Goal: Find specific page/section: Find specific page/section

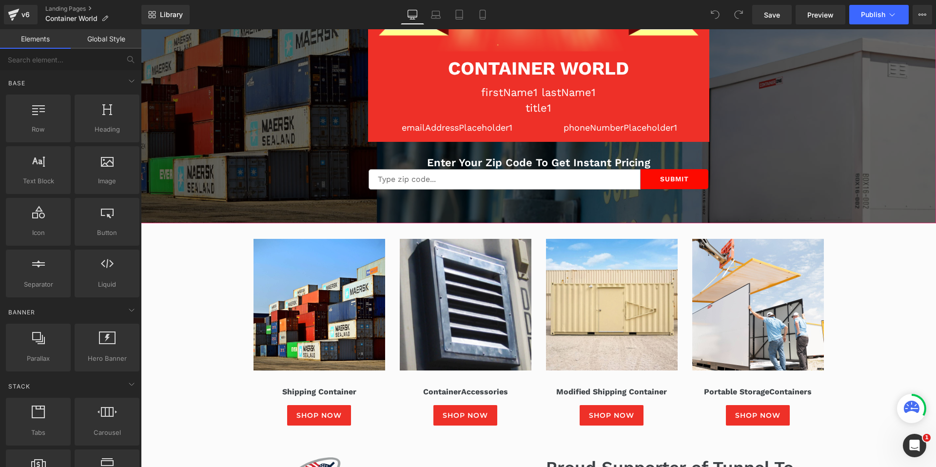
scroll to position [190, 0]
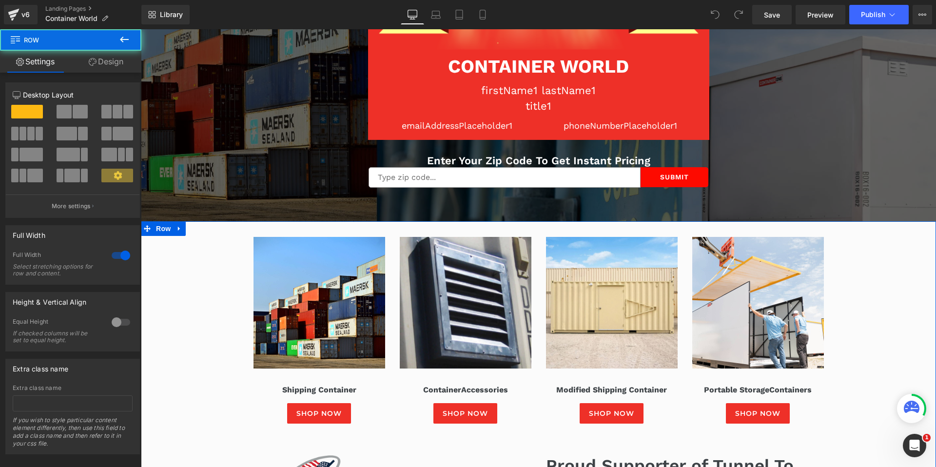
click at [901, 277] on div "Image Shipping Container Heading Shop Now Button Row Image Container Accessorie…" at bounding box center [538, 403] width 795 height 364
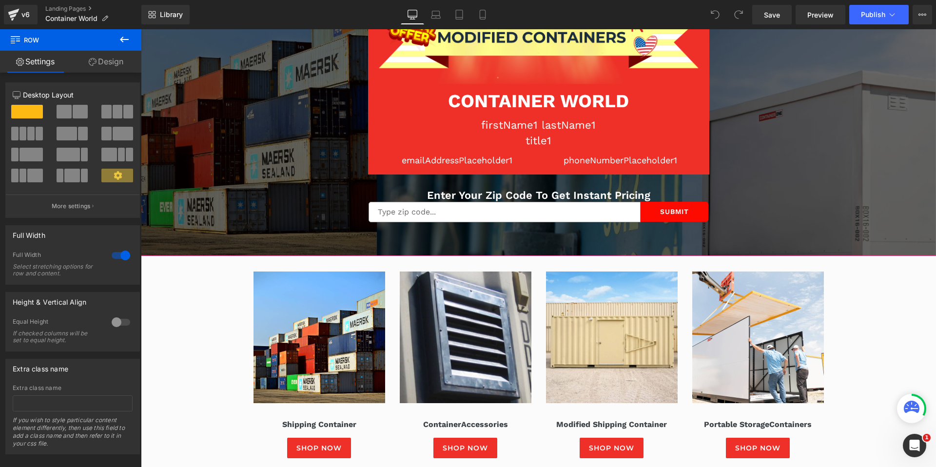
scroll to position [156, 0]
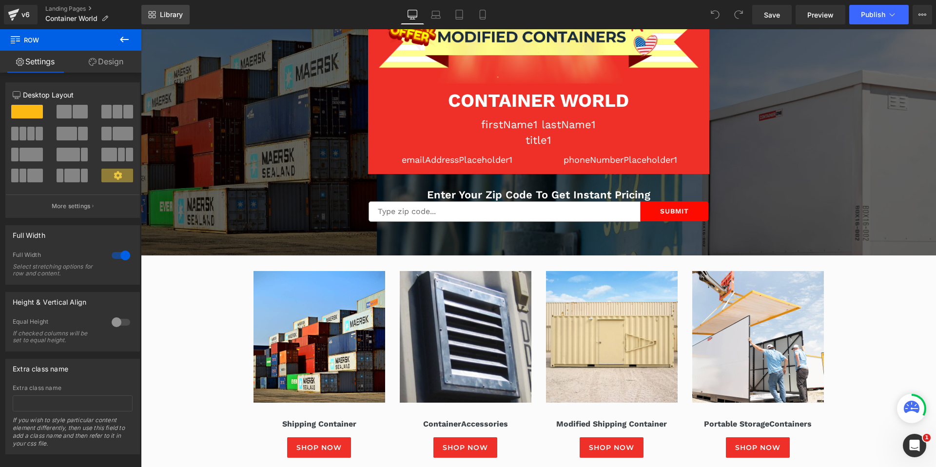
click at [157, 16] on link "Library" at bounding box center [165, 14] width 48 height 19
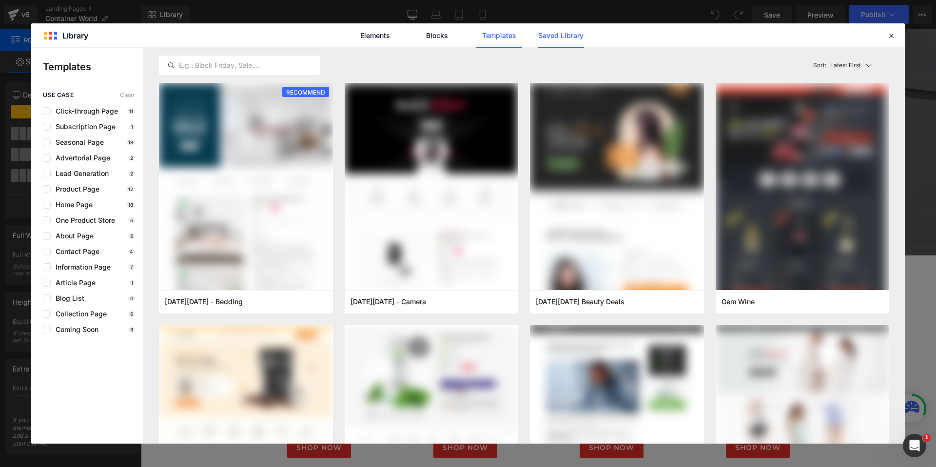
click at [558, 37] on link "Saved Library" at bounding box center [561, 35] width 46 height 24
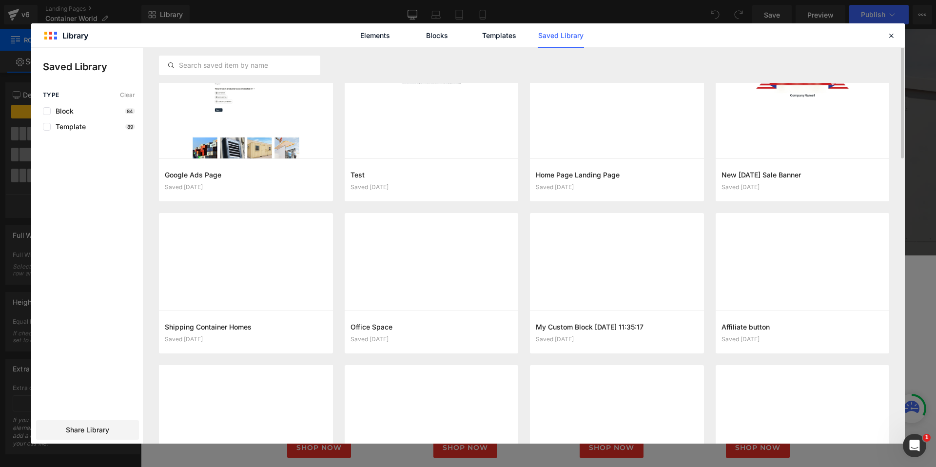
scroll to position [0, 0]
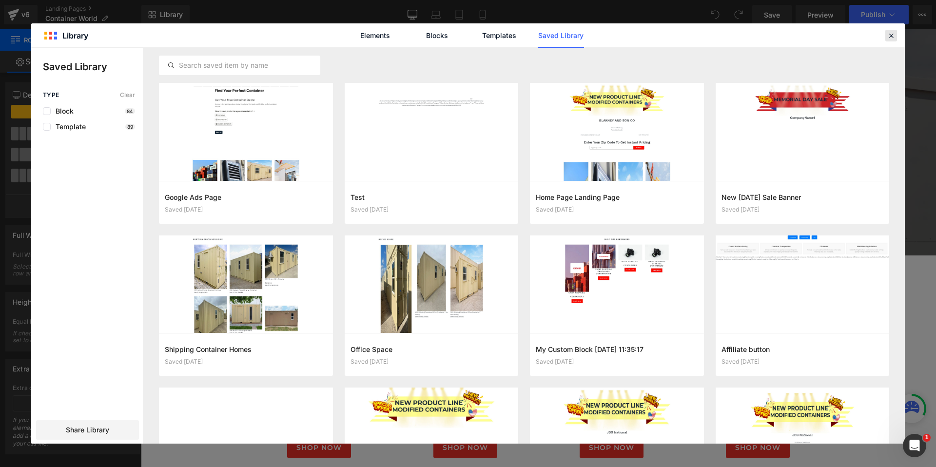
click at [892, 35] on icon at bounding box center [891, 35] width 9 height 9
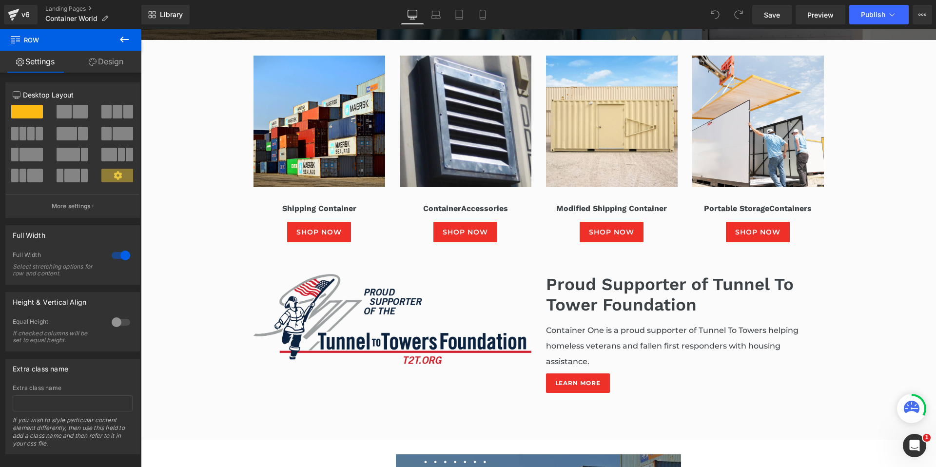
scroll to position [372, 0]
click at [458, 18] on icon at bounding box center [459, 18] width 7 height 0
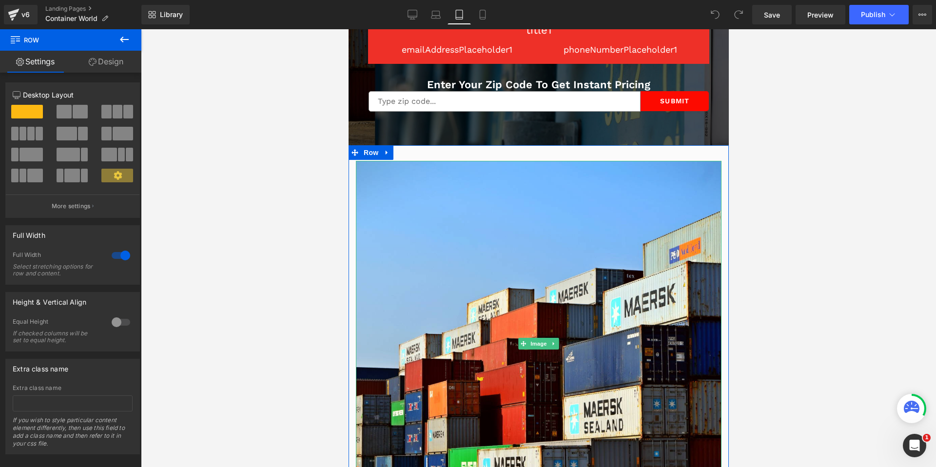
scroll to position [272, 0]
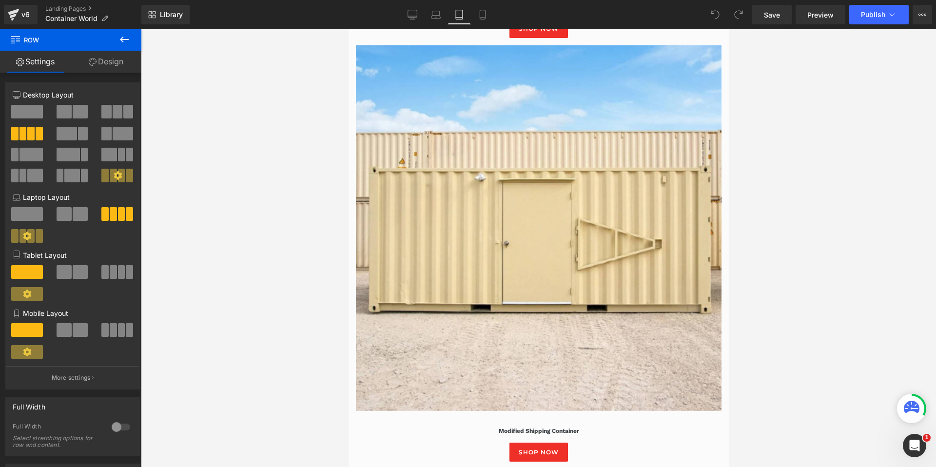
scroll to position [1205, 0]
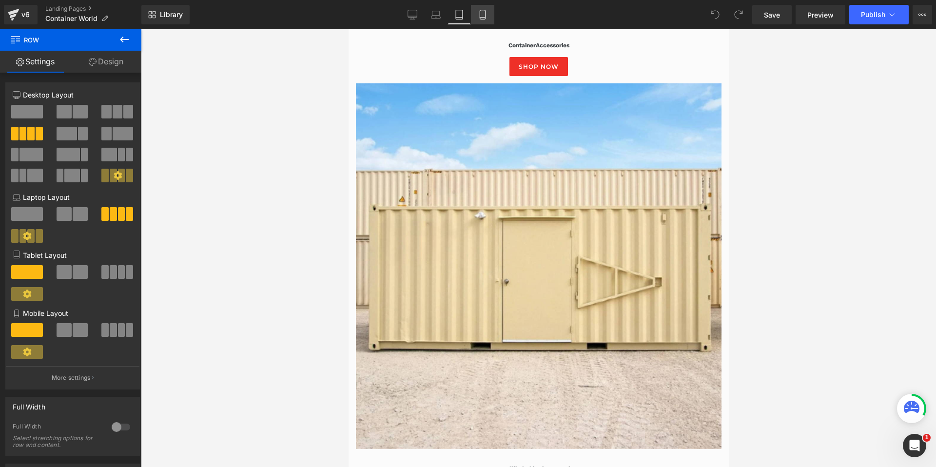
click at [485, 16] on icon at bounding box center [483, 15] width 10 height 10
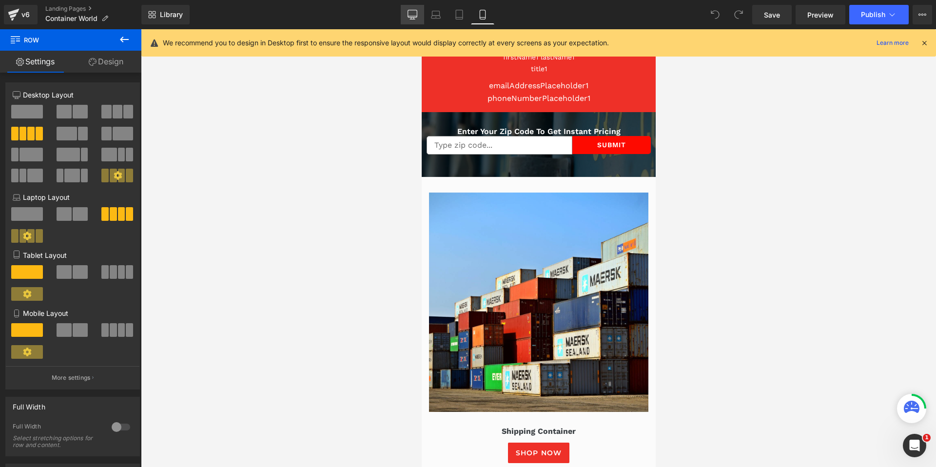
click at [409, 18] on icon at bounding box center [412, 15] width 10 height 10
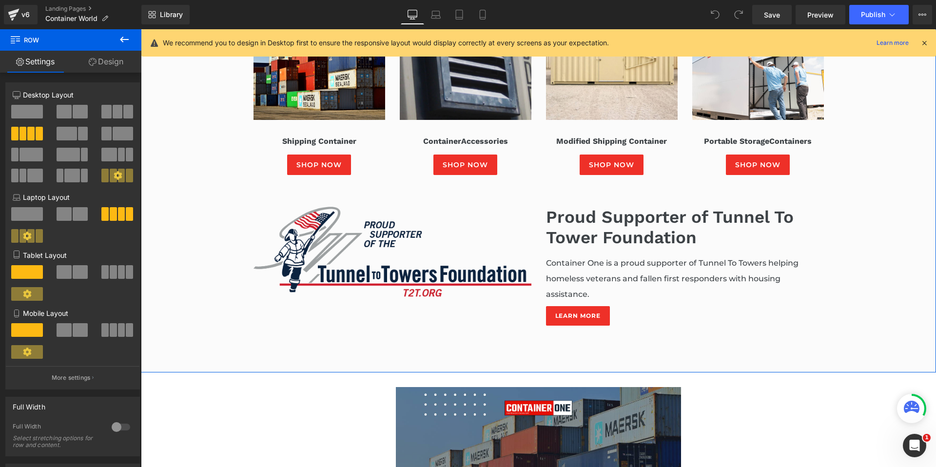
scroll to position [442, 0]
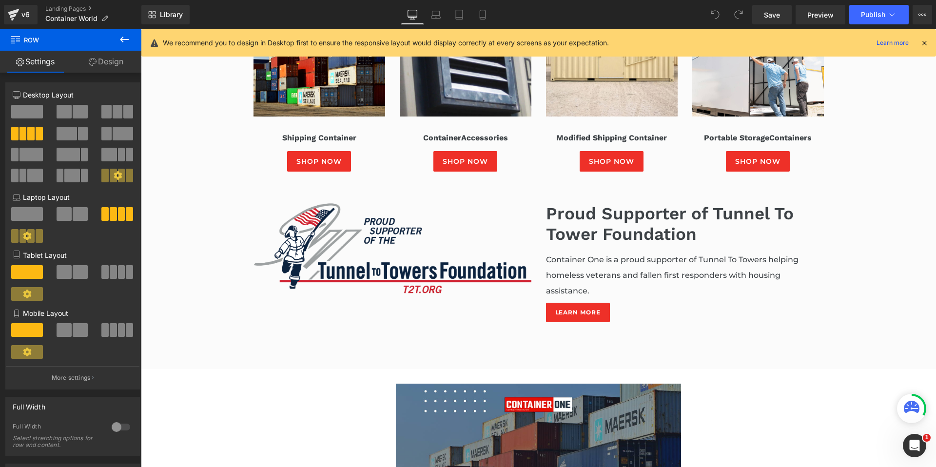
click at [127, 39] on icon at bounding box center [124, 40] width 12 height 12
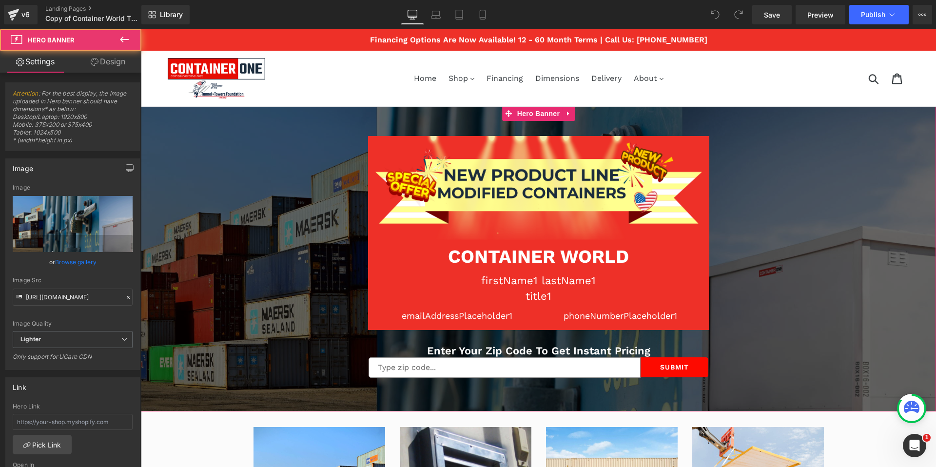
click at [807, 249] on span "Image CONTAINER WORLD Heading Row firstName1 lastName1 Text Block title1 Text B…" at bounding box center [538, 273] width 795 height 275
